Goal: Task Accomplishment & Management: Use online tool/utility

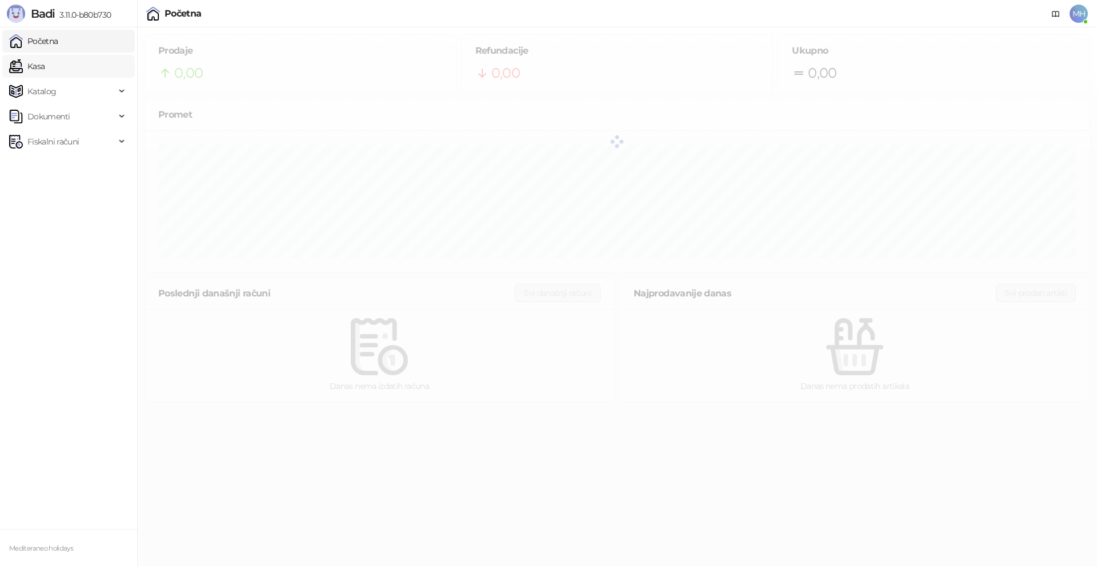
click at [45, 62] on link "Kasa" at bounding box center [26, 66] width 35 height 23
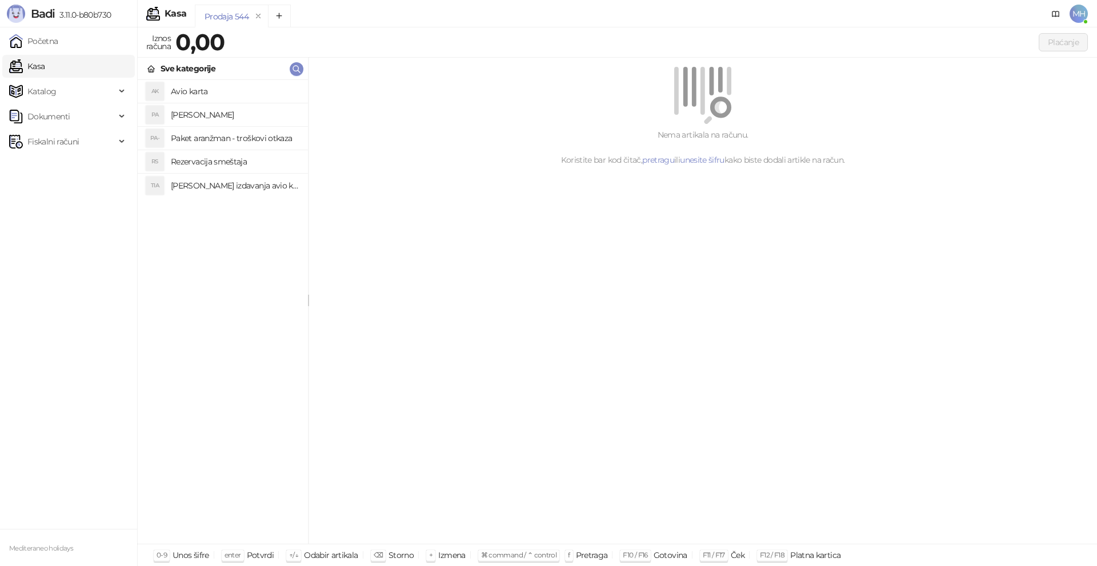
click at [219, 115] on h4 "[PERSON_NAME]" at bounding box center [235, 115] width 128 height 18
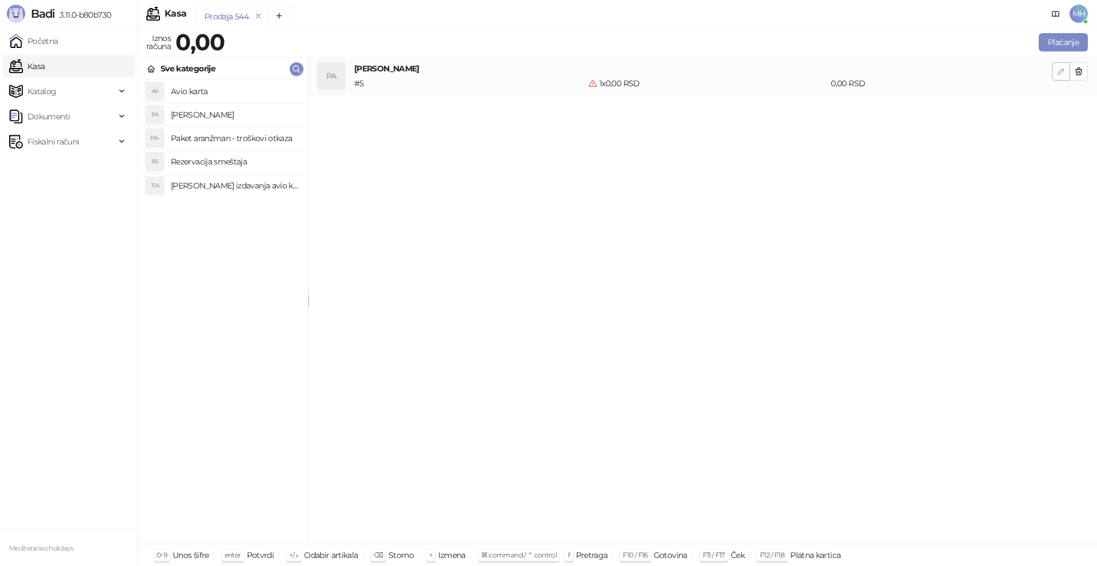
click at [1062, 69] on icon "button" at bounding box center [1061, 72] width 6 height 6
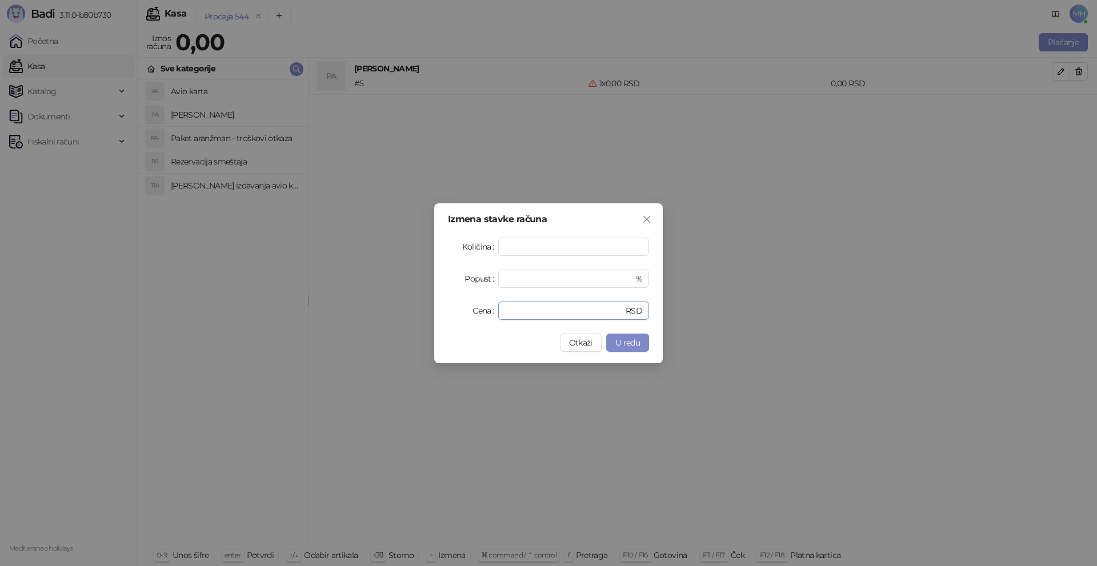
drag, startPoint x: 524, startPoint y: 313, endPoint x: 441, endPoint y: 307, distance: 83.0
click at [441, 307] on div "Izmena stavke računa Količina * Popust * % Cena * RSD Otkaži U redu" at bounding box center [548, 283] width 228 height 160
type input "*****"
drag, startPoint x: 627, startPoint y: 339, endPoint x: 656, endPoint y: 303, distance: 47.1
click at [627, 339] on span "U redu" at bounding box center [627, 343] width 25 height 10
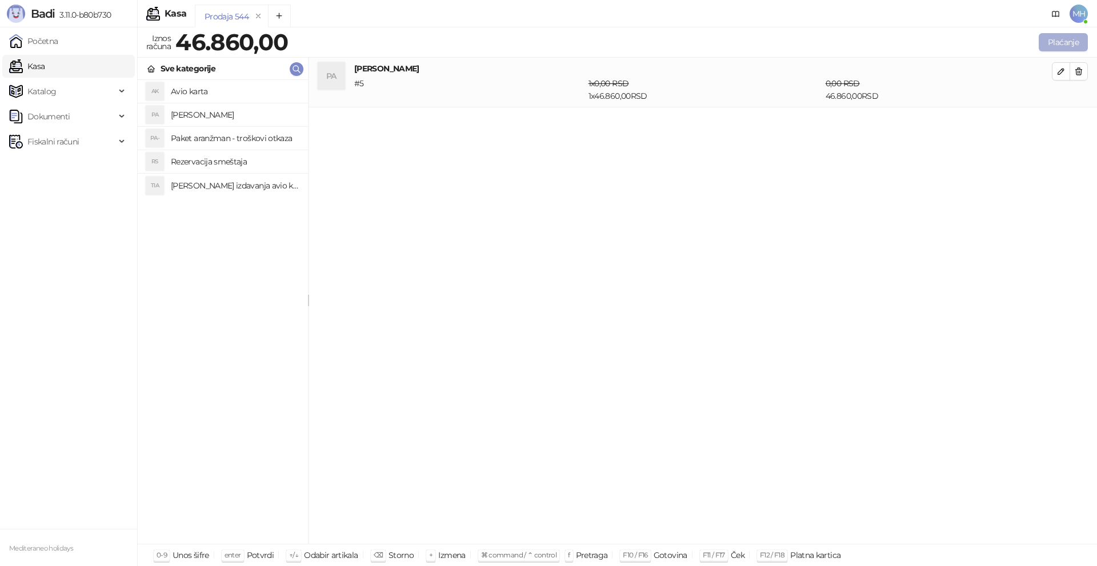
click at [1068, 35] on button "Plaćanje" at bounding box center [1062, 42] width 49 height 18
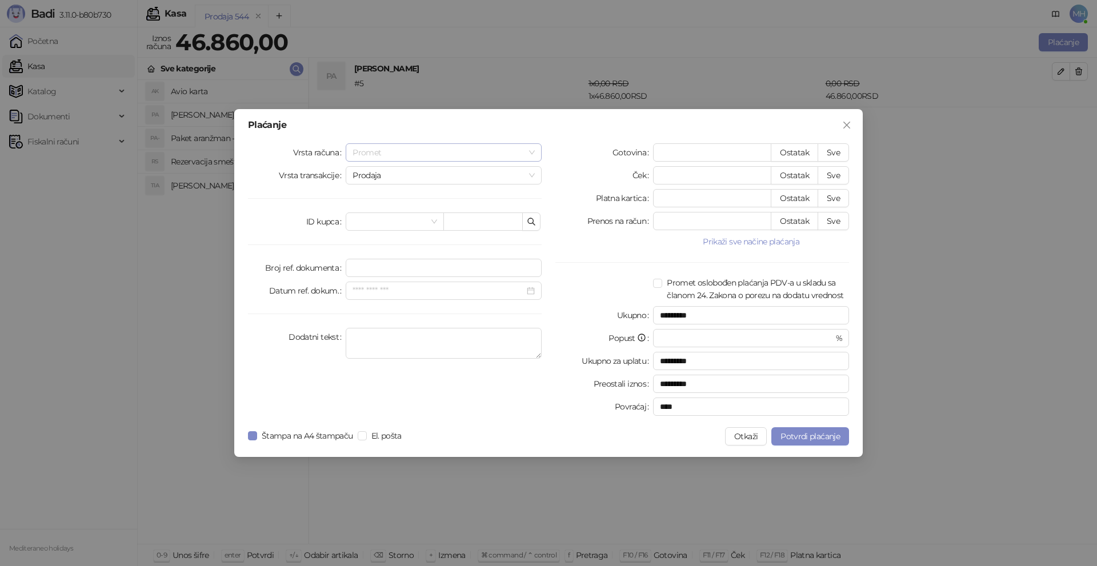
drag, startPoint x: 538, startPoint y: 148, endPoint x: 467, endPoint y: 159, distance: 71.6
click at [536, 148] on div "Promet" at bounding box center [444, 152] width 196 height 18
click at [387, 234] on div "Avans" at bounding box center [444, 230] width 178 height 13
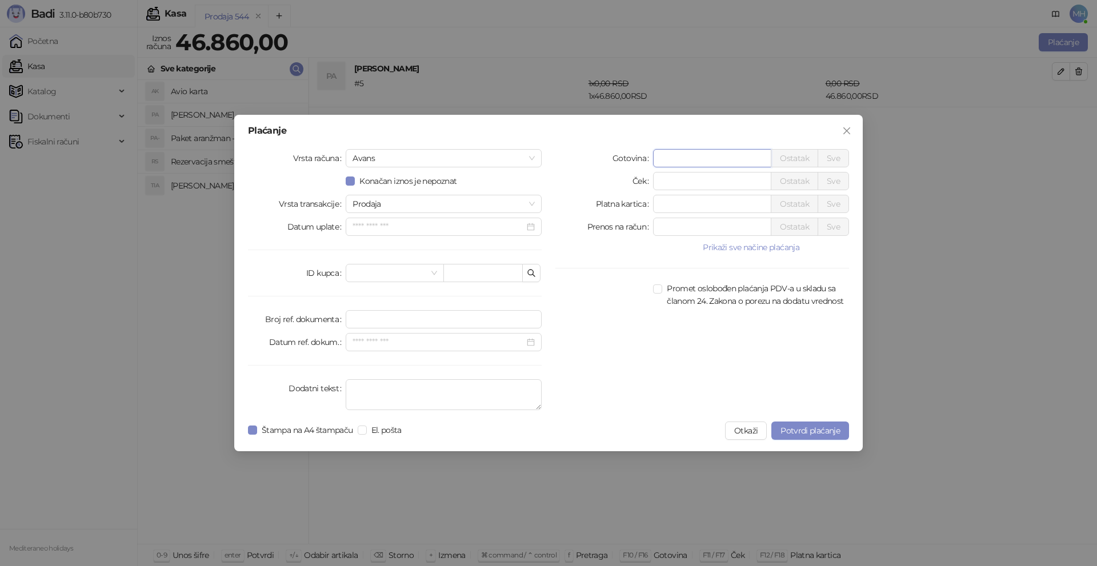
drag, startPoint x: 678, startPoint y: 157, endPoint x: 591, endPoint y: 147, distance: 88.5
click at [596, 147] on div "Plaćanje Vrsta računa [PERSON_NAME] Konačan iznos je nepoznat Vrsta transakcije…" at bounding box center [548, 283] width 628 height 336
type input "*****"
click at [390, 383] on textarea "Dodatni tekst" at bounding box center [444, 394] width 196 height 31
type textarea "*********"
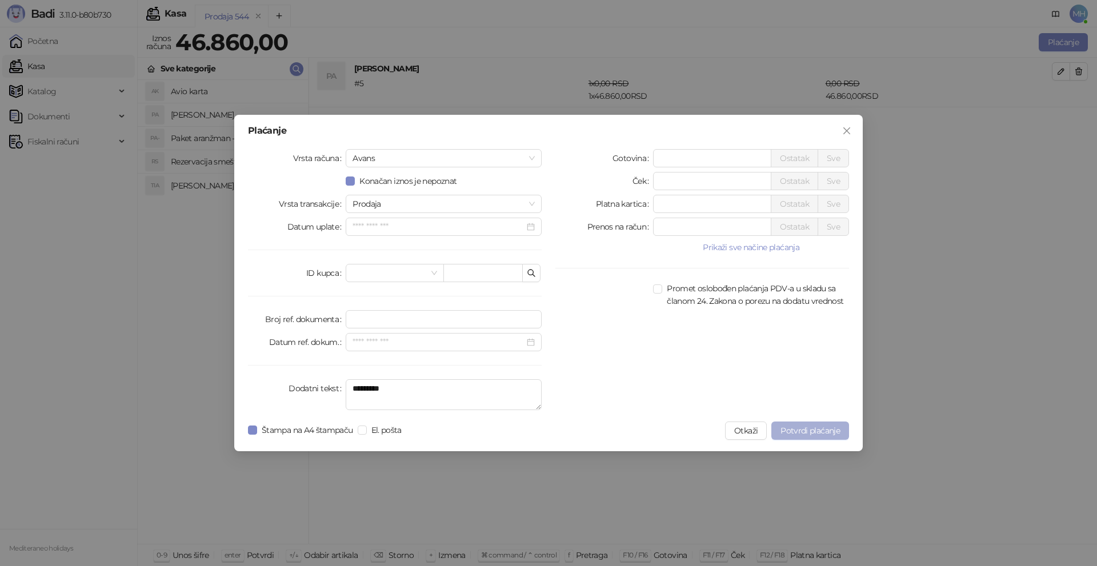
click at [808, 430] on span "Potvrdi plaćanje" at bounding box center [809, 430] width 59 height 10
